Goal: Task Accomplishment & Management: Complete application form

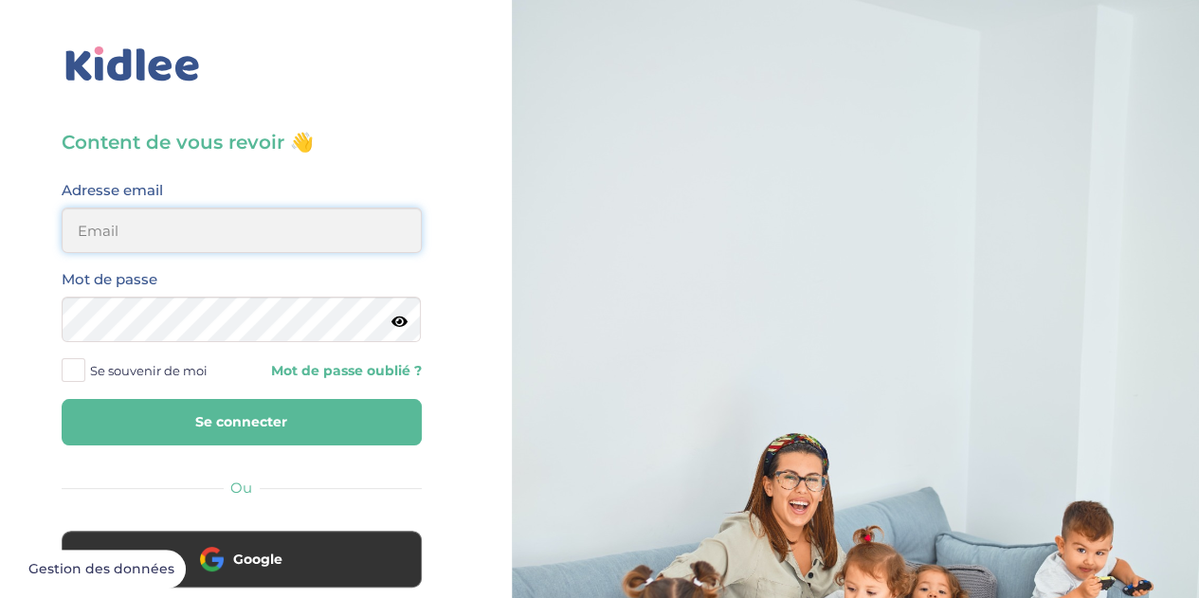
click at [144, 217] on input "email" at bounding box center [242, 231] width 360 height 46
type input "[EMAIL_ADDRESS][DOMAIN_NAME]"
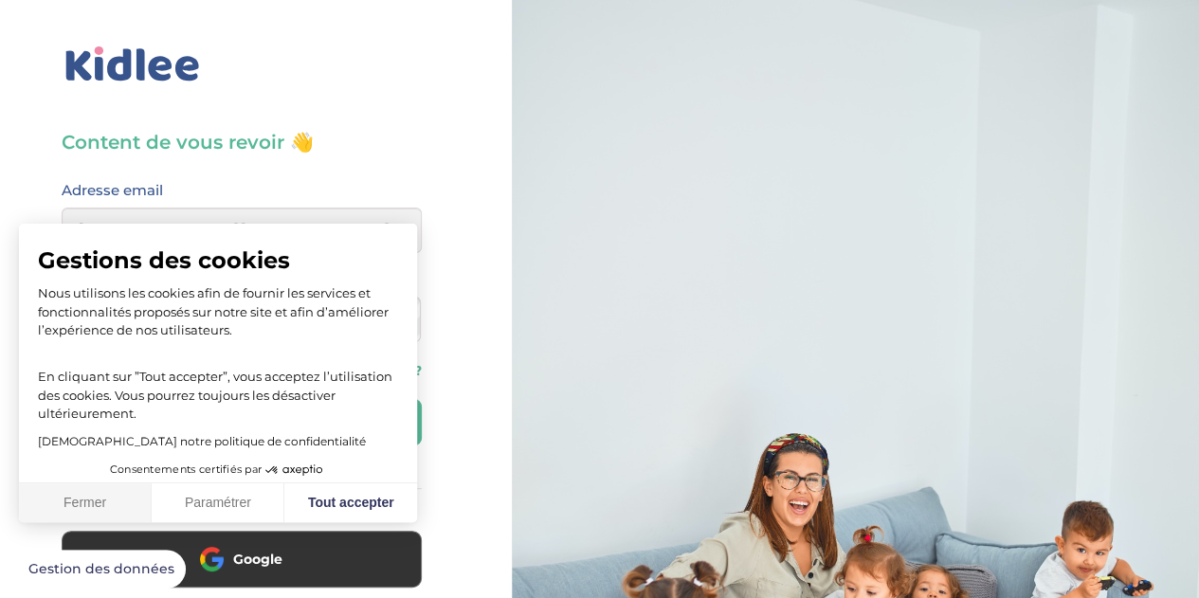
click at [110, 505] on button "Fermer" at bounding box center [85, 504] width 133 height 40
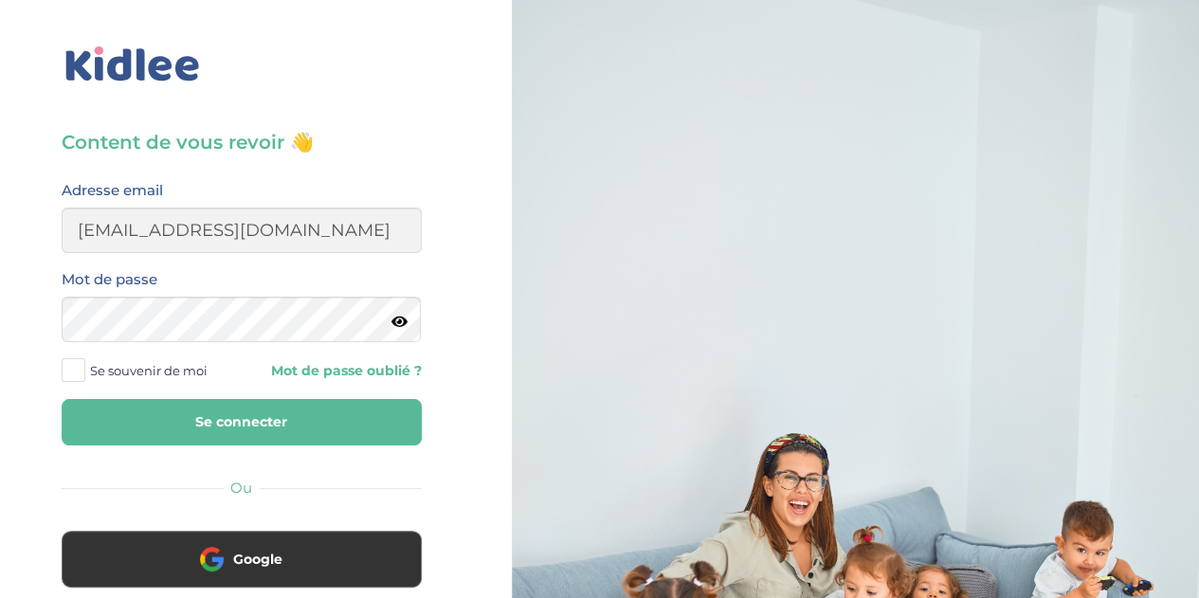
click at [393, 319] on icon at bounding box center [400, 322] width 16 height 14
click at [265, 424] on button "Se connecter" at bounding box center [242, 422] width 360 height 46
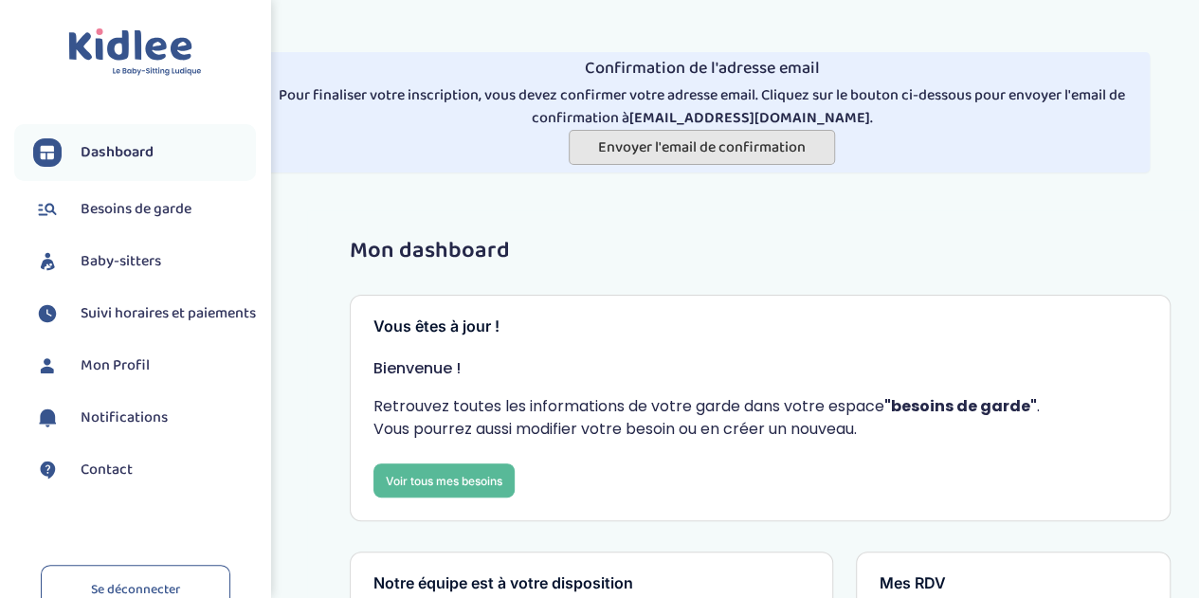
click at [715, 149] on span "Envoyer l'email de confirmation" at bounding box center [702, 148] width 208 height 24
